Goal: Task Accomplishment & Management: Use online tool/utility

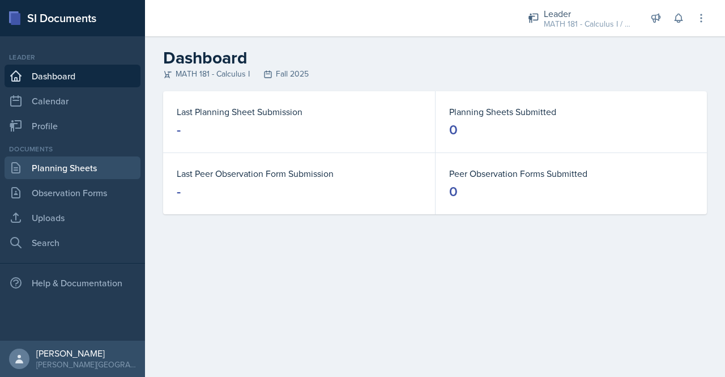
click at [72, 172] on link "Planning Sheets" at bounding box center [73, 167] width 136 height 23
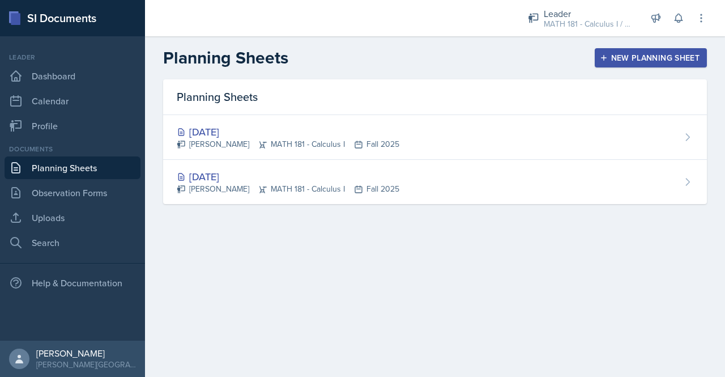
click at [649, 209] on div "Planning Sheets [DATE] [PERSON_NAME] MATH 181 - Calculus I Fall 2025 [DATE] [PE…" at bounding box center [435, 155] width 580 height 152
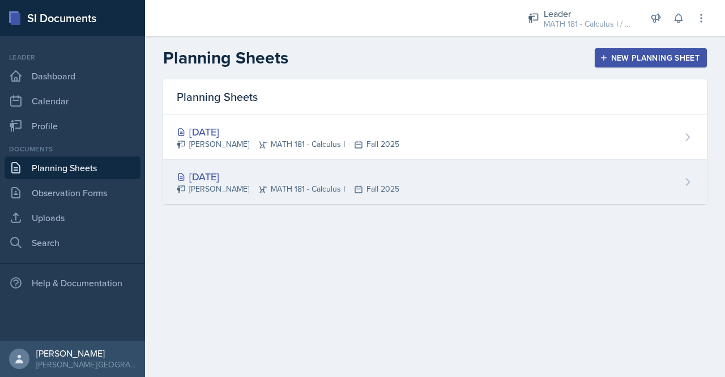
click at [687, 181] on icon at bounding box center [687, 181] width 11 height 11
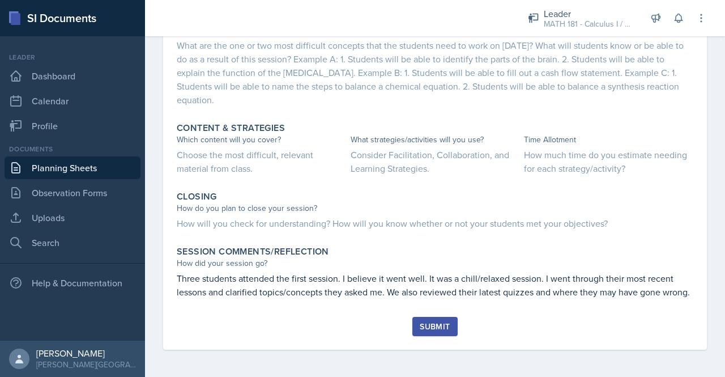
scroll to position [465, 0]
click at [420, 327] on div "Submit" at bounding box center [435, 326] width 30 height 9
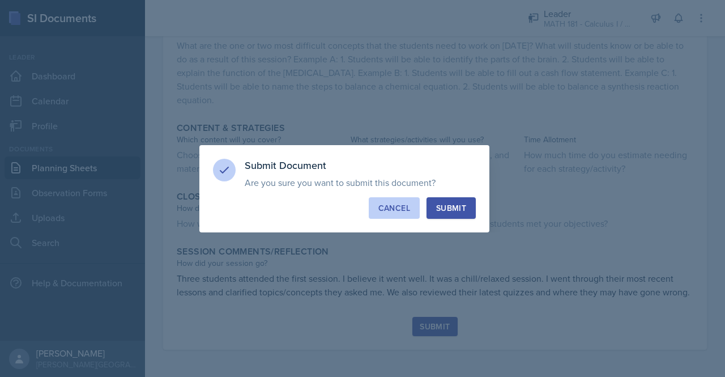
click at [403, 204] on div "Cancel" at bounding box center [394, 207] width 32 height 11
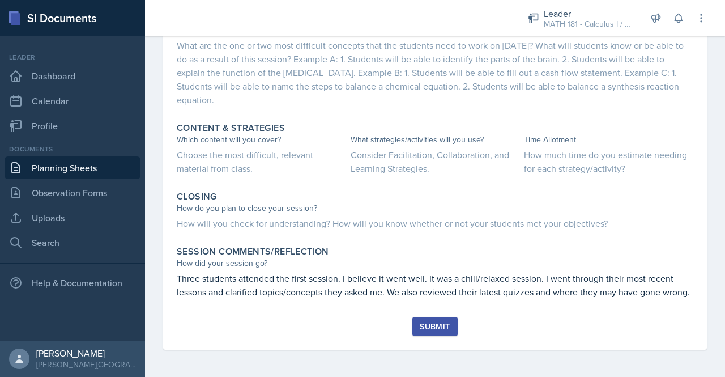
click at [72, 166] on link "Planning Sheets" at bounding box center [73, 167] width 136 height 23
